Goal: Task Accomplishment & Management: Complete application form

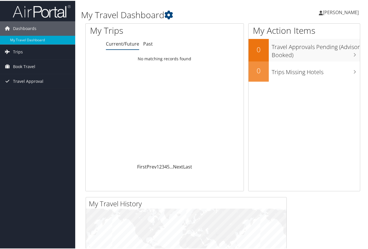
click at [346, 12] on span "[PERSON_NAME]" at bounding box center [341, 11] width 36 height 6
click at [320, 51] on link "View Travel Profile" at bounding box center [325, 52] width 64 height 10
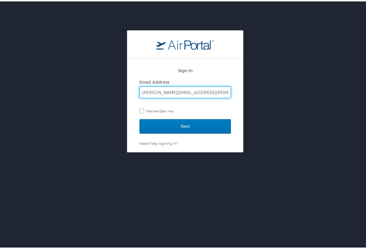
type input "kimberly.dupre-2@selu.edu"
click at [139, 118] on input "Next" at bounding box center [184, 125] width 91 height 14
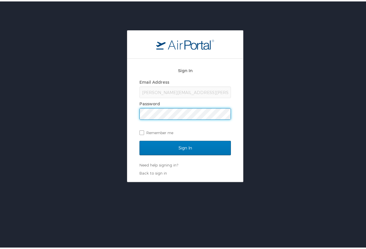
click at [139, 140] on input "Sign In" at bounding box center [184, 147] width 91 height 14
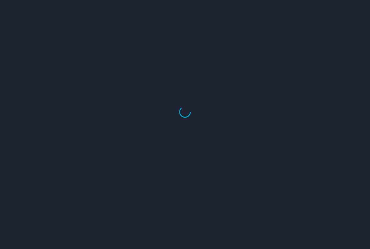
select select "US"
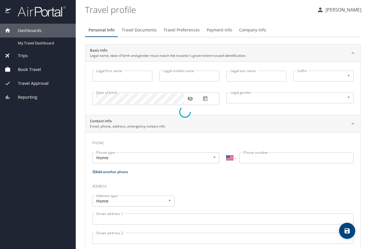
type input "KIMBERLY"
type input "Michelle"
type input "DUPRE"
type input "Female"
select select "US"
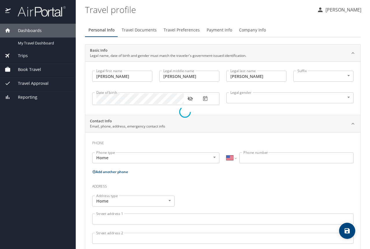
select select "IR"
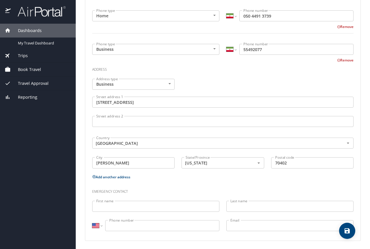
scroll to position [179, 0]
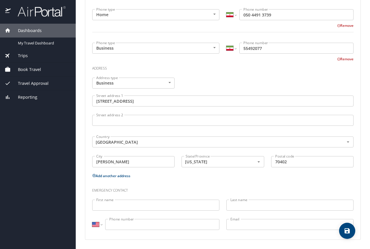
click at [30, 66] on div "Book Travel" at bounding box center [38, 70] width 76 height 14
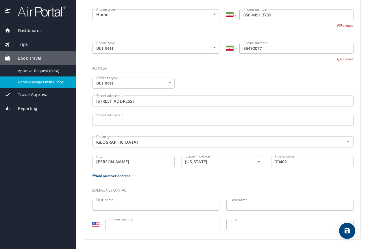
click at [44, 81] on span "Book/Manage Online Trips" at bounding box center [43, 81] width 51 height 5
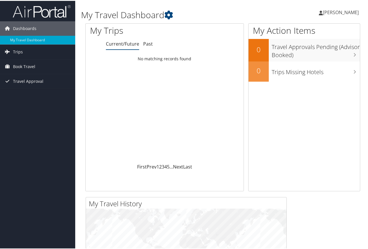
click at [332, 11] on span "[PERSON_NAME]" at bounding box center [341, 11] width 36 height 6
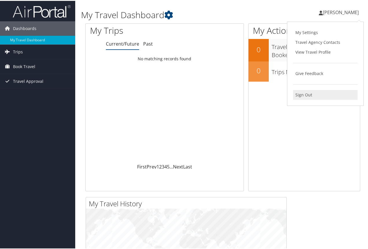
click at [301, 95] on link "Sign Out" at bounding box center [325, 94] width 64 height 10
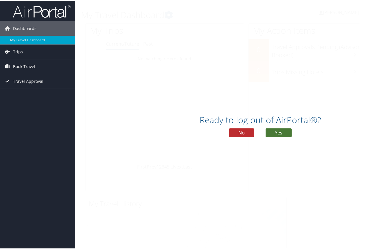
click at [276, 132] on button "Yes" at bounding box center [278, 132] width 26 height 9
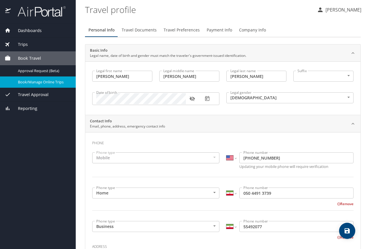
select select "US"
select select "IR"
select select "US"
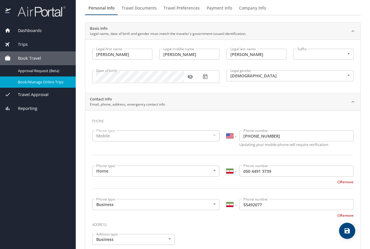
scroll to position [87, 0]
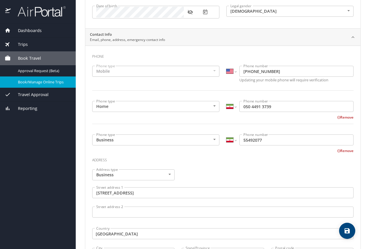
click at [244, 107] on input "050 4491 3739" at bounding box center [296, 106] width 114 height 11
type input "5044913739"
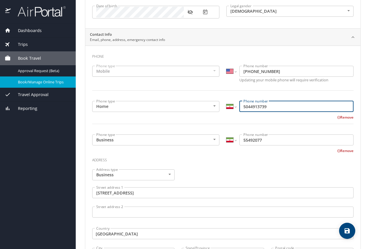
click at [249, 106] on input "5044913739" at bounding box center [296, 106] width 114 height 11
click at [257, 107] on input "5044913739" at bounding box center [296, 106] width 114 height 11
click at [277, 119] on div "Remove" at bounding box center [219, 117] width 268 height 7
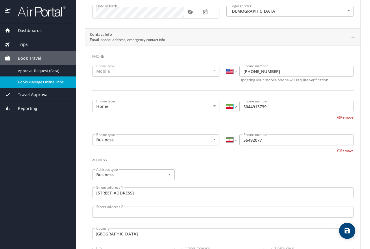
click at [232, 107] on select "International Afghanistan Åland Islands Albania Algeria American Samoa Andorra …" at bounding box center [231, 106] width 10 height 11
select select "US"
click at [226, 101] on select "International Afghanistan Åland Islands Albania Algeria American Samoa Andorra …" at bounding box center [231, 106] width 10 height 11
type input "(504) 491-3739"
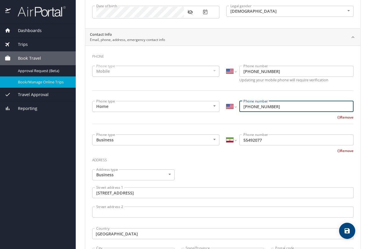
click at [224, 116] on div "Remove" at bounding box center [219, 117] width 268 height 7
click at [233, 140] on select "International Afghanistan Åland Islands Albania Algeria American Samoa Andorra …" at bounding box center [231, 140] width 10 height 11
select select "US"
click at [226, 135] on select "International Afghanistan Åland Islands Albania Algeria American Samoa Andorra …" at bounding box center [231, 140] width 10 height 11
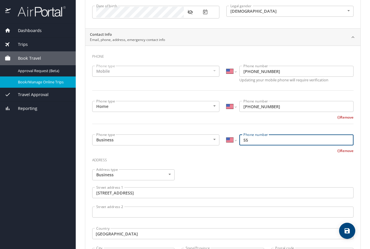
type input "5"
type input "(985) 549-3820"
drag, startPoint x: 219, startPoint y: 167, endPoint x: 215, endPoint y: 165, distance: 5.1
click at [219, 167] on div "Address type Business Business Address type Street address 1 910 N Pine St Stre…" at bounding box center [223, 215] width 268 height 98
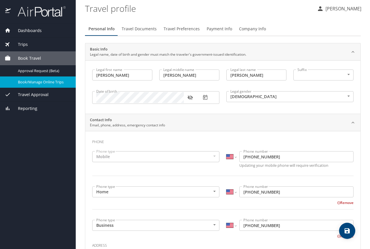
scroll to position [0, 0]
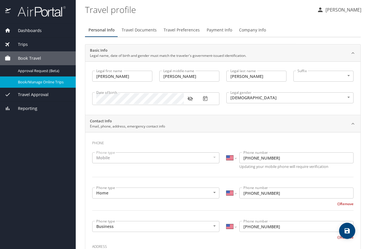
click at [137, 32] on span "Travel Documents" at bounding box center [139, 30] width 35 height 7
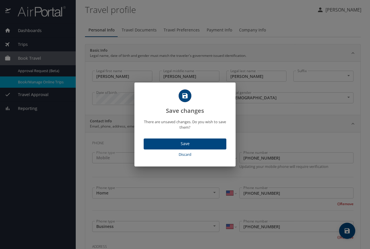
click at [208, 147] on span "Save" at bounding box center [184, 143] width 73 height 7
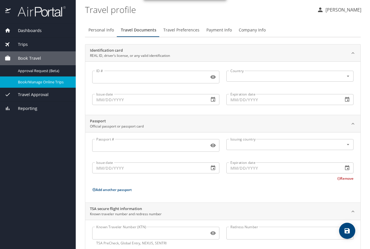
click at [176, 31] on span "Travel Preferences" at bounding box center [181, 30] width 36 height 7
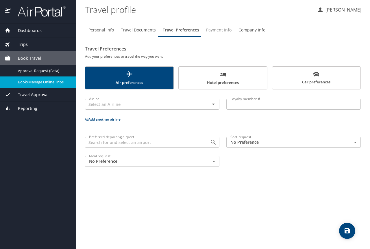
click at [216, 31] on span "Payment Info" at bounding box center [218, 30] width 25 height 7
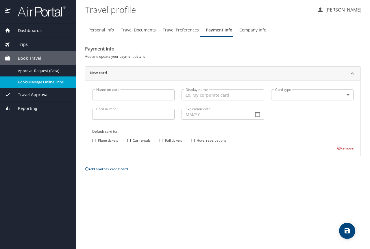
click at [255, 30] on span "Company Info" at bounding box center [252, 30] width 27 height 7
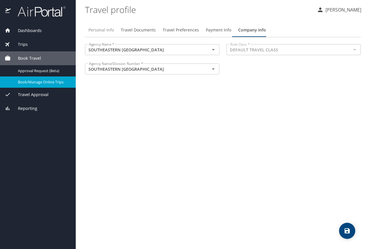
click at [108, 32] on span "Personal Info" at bounding box center [100, 30] width 25 height 7
select select "US"
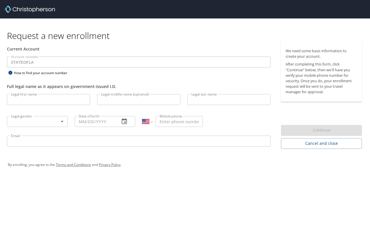
select select "US"
click at [34, 102] on input "Legal first name" at bounding box center [48, 99] width 83 height 11
type input "[PERSON_NAME]"
type input "Hall"
click at [62, 126] on body "Request a new enrollment Current Account Account number STATEOFLA Account numbe…" at bounding box center [185, 124] width 370 height 249
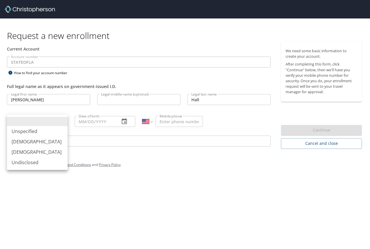
click at [49, 154] on li "[DEMOGRAPHIC_DATA]" at bounding box center [37, 152] width 61 height 10
type input "[DEMOGRAPHIC_DATA]"
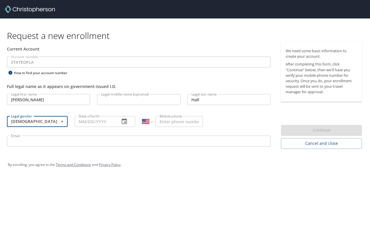
click at [95, 123] on input "Date of birth" at bounding box center [95, 121] width 40 height 11
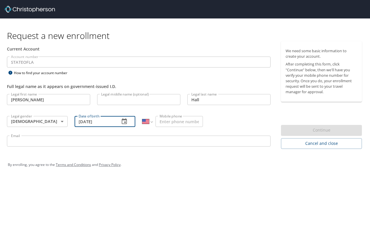
type input "[DATE]"
click at [166, 122] on input "Mobile phone" at bounding box center [178, 121] width 47 height 11
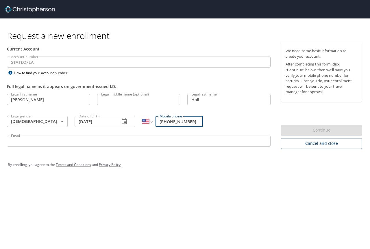
type input "[PHONE_NUMBER]"
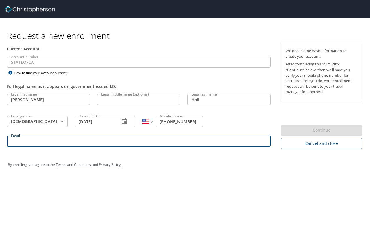
click at [145, 142] on input "Email" at bounding box center [139, 141] width 264 height 11
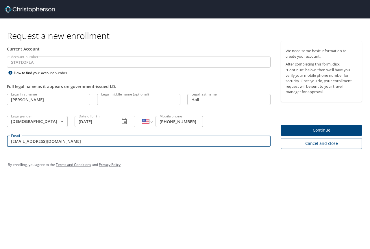
type input "[EMAIL_ADDRESS][DOMAIN_NAME]"
click at [344, 129] on span "Continue" at bounding box center [322, 130] width 72 height 7
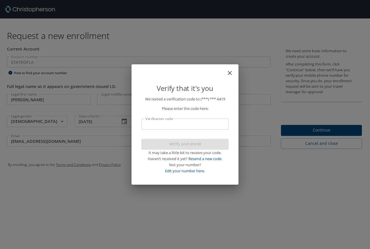
click at [203, 122] on input "Verification code" at bounding box center [184, 124] width 87 height 11
type input "812439"
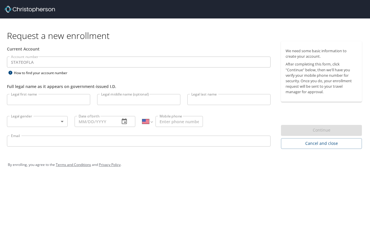
select select "US"
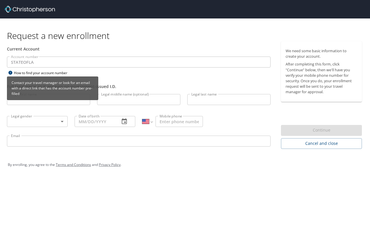
click at [45, 103] on div "Contact your travel manager or look for an email with a direct link that has th…" at bounding box center [52, 91] width 91 height 28
click at [48, 103] on div "Contact your travel manager or look for an email with a direct link that has th…" at bounding box center [52, 91] width 91 height 28
click at [15, 75] on div "How to find your account number" at bounding box center [43, 72] width 72 height 7
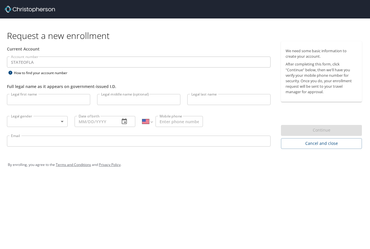
click at [112, 69] on p at bounding box center [139, 69] width 264 height 2
click at [55, 100] on input "Legal first name" at bounding box center [48, 99] width 83 height 11
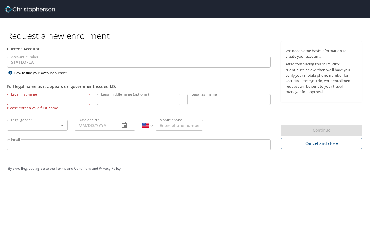
click at [43, 101] on input "Legal first name" at bounding box center [48, 99] width 83 height 11
type input "Michelle"
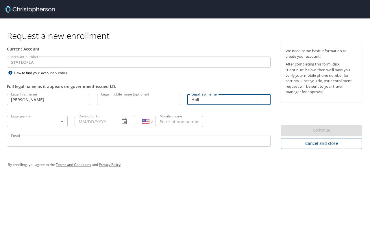
type input "Hall"
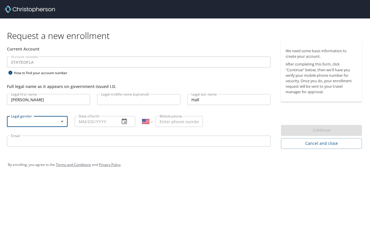
click at [60, 121] on body "Request a new enrollment Current Account Account number STATEOFLA Account numbe…" at bounding box center [185, 124] width 370 height 249
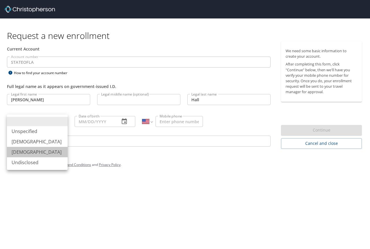
click at [45, 153] on li "Female" at bounding box center [37, 152] width 61 height 10
type input "Female"
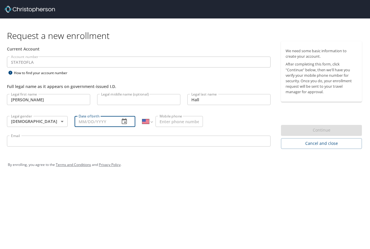
click at [107, 123] on input "Date of birth" at bounding box center [95, 121] width 40 height 11
type input "07/19/1967"
click at [187, 123] on input "Mobile phone" at bounding box center [178, 121] width 47 height 11
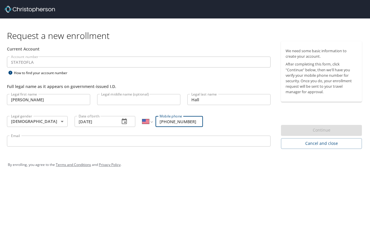
type input "(985) 320-6419"
click at [128, 142] on input "Email" at bounding box center [139, 141] width 264 height 11
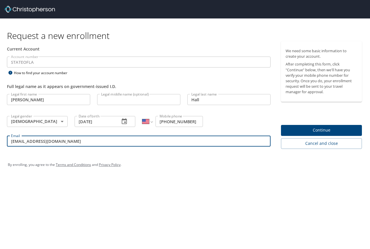
type input "[EMAIL_ADDRESS][DOMAIN_NAME]"
click at [337, 129] on span "Continue" at bounding box center [322, 130] width 72 height 7
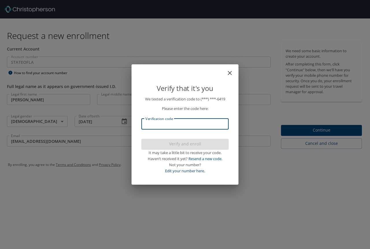
click at [212, 126] on input "Verification code" at bounding box center [184, 124] width 87 height 11
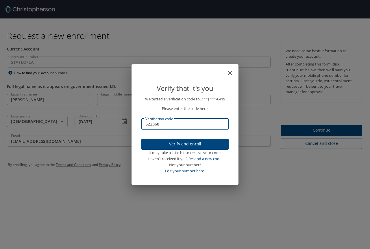
type input "522368"
click at [213, 143] on span "Verify and enroll" at bounding box center [185, 144] width 78 height 7
click at [12, 71] on div "Verify that it's you We texted a verification code to (***) ***- 6419 Please en…" at bounding box center [185, 124] width 370 height 249
click at [10, 73] on div "Verify that it's you We texted a verification code to (***) ***- 6419 Please en…" at bounding box center [185, 124] width 370 height 249
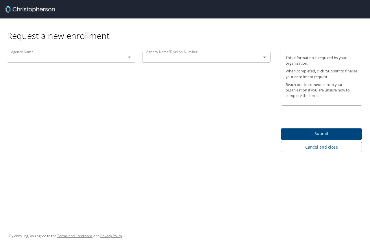
click at [112, 58] on input "text" at bounding box center [63, 57] width 108 height 8
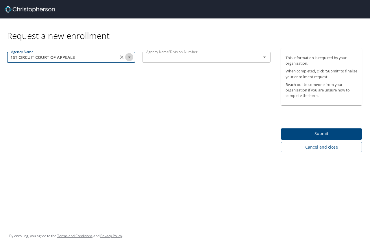
click at [130, 58] on icon "Open" at bounding box center [129, 57] width 7 height 7
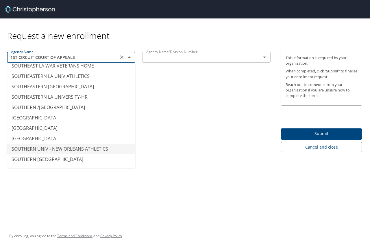
scroll to position [4480, 0]
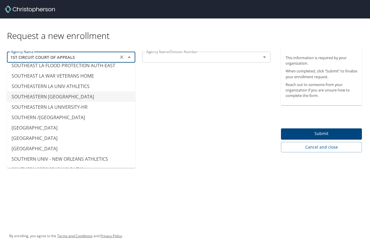
click at [98, 92] on li "SOUTHEASTERN LA UNIVERSITY" at bounding box center [71, 97] width 128 height 10
type input "SOUTHEASTERN LA UNIVERSITY"
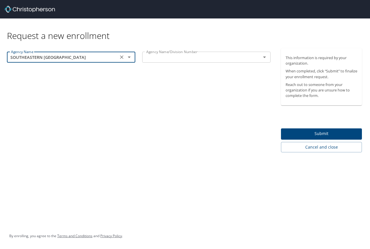
click at [219, 56] on input "text" at bounding box center [198, 57] width 108 height 8
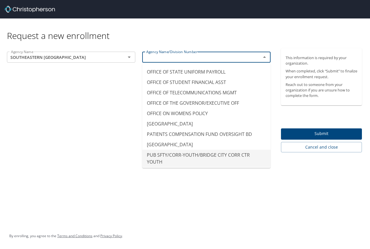
scroll to position [3671, 0]
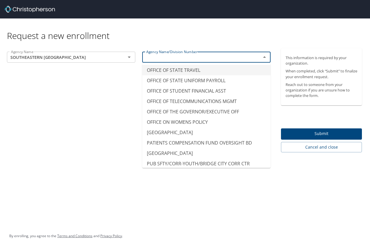
click at [242, 75] on li "OFFICE OF STATE TRAVEL" at bounding box center [206, 70] width 128 height 10
type input "OFFICE OF STATE TRAVEL"
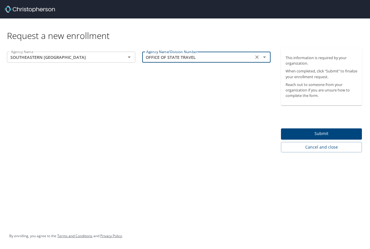
click at [242, 106] on div "Agency Name SOUTHEASTERN LA UNIVERSITY Agency Name Agency Name/Division Number …" at bounding box center [138, 100] width 277 height 104
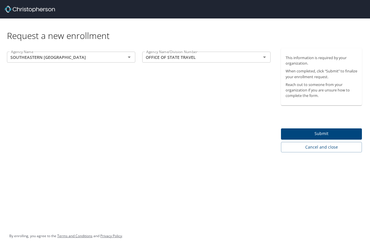
click at [343, 134] on span "Submit" at bounding box center [322, 133] width 72 height 7
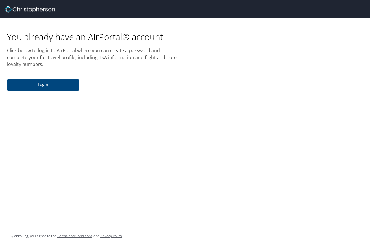
click at [65, 88] on span "Login" at bounding box center [43, 84] width 63 height 7
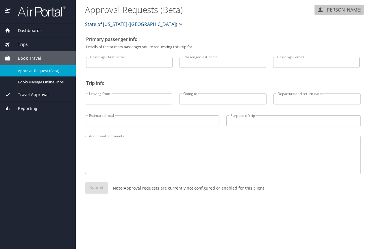
click at [348, 11] on p "KIMBERLY DUPRE" at bounding box center [343, 9] width 38 height 7
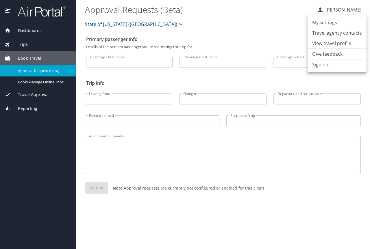
click at [333, 64] on li "Sign out" at bounding box center [337, 65] width 59 height 10
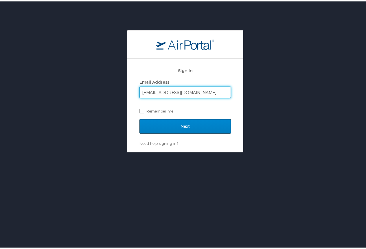
type input "[EMAIL_ADDRESS][DOMAIN_NAME]"
click at [180, 124] on input "Next" at bounding box center [184, 125] width 91 height 14
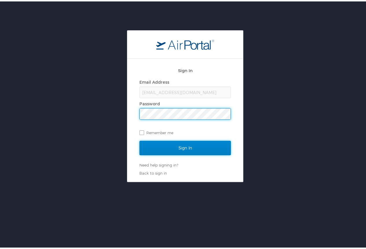
click at [204, 148] on input "Sign In" at bounding box center [184, 147] width 91 height 14
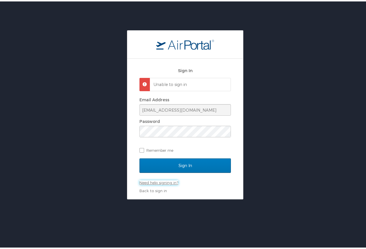
click at [169, 182] on link "Need help signing in?" at bounding box center [158, 181] width 39 height 5
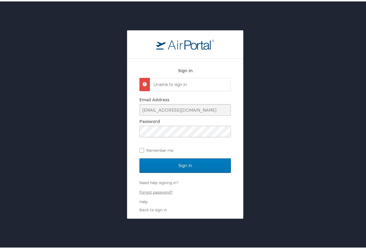
click at [157, 193] on link "Forgot password?" at bounding box center [155, 191] width 33 height 5
